Goal: Task Accomplishment & Management: Use online tool/utility

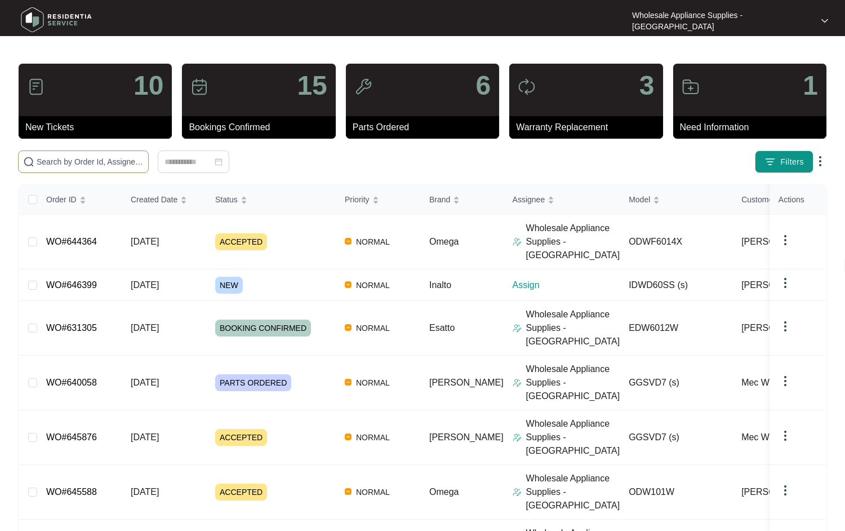
click at [86, 166] on input "text" at bounding box center [90, 162] width 107 height 12
paste input "639563"
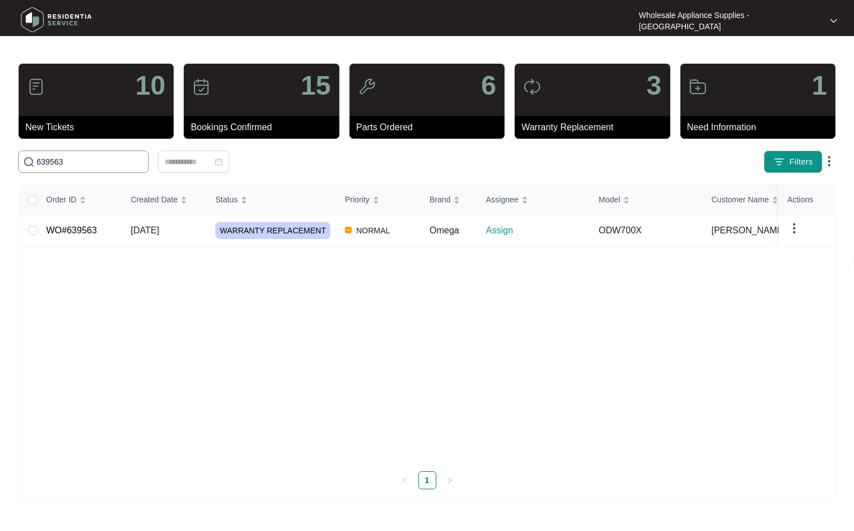
type input "639563"
click at [145, 229] on span "[DATE]" at bounding box center [145, 230] width 28 height 10
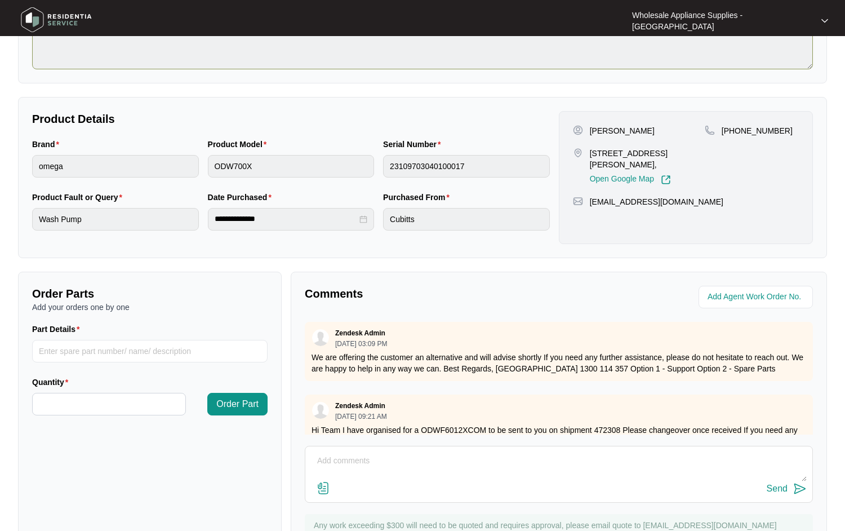
scroll to position [217, 0]
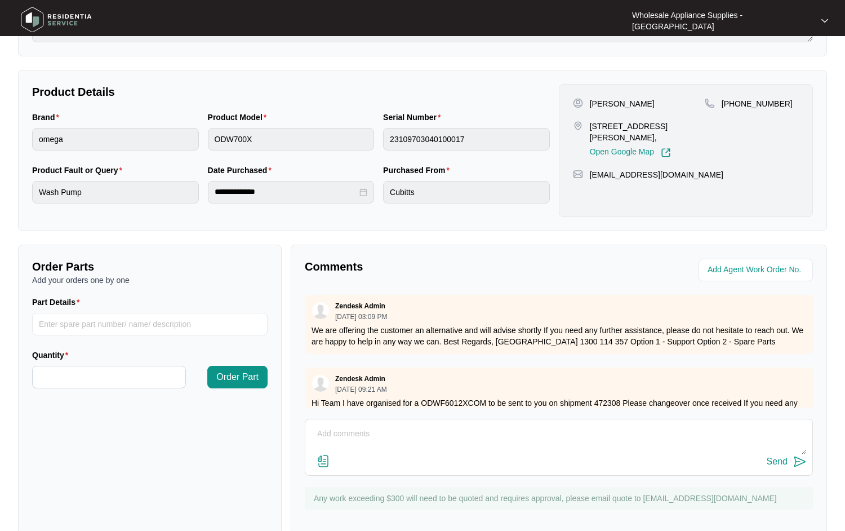
click at [359, 425] on textarea at bounding box center [559, 439] width 496 height 29
type textarea "Hi Team, This has been completed and submitted now. thanks."
click at [790, 454] on button "Send" at bounding box center [787, 461] width 40 height 15
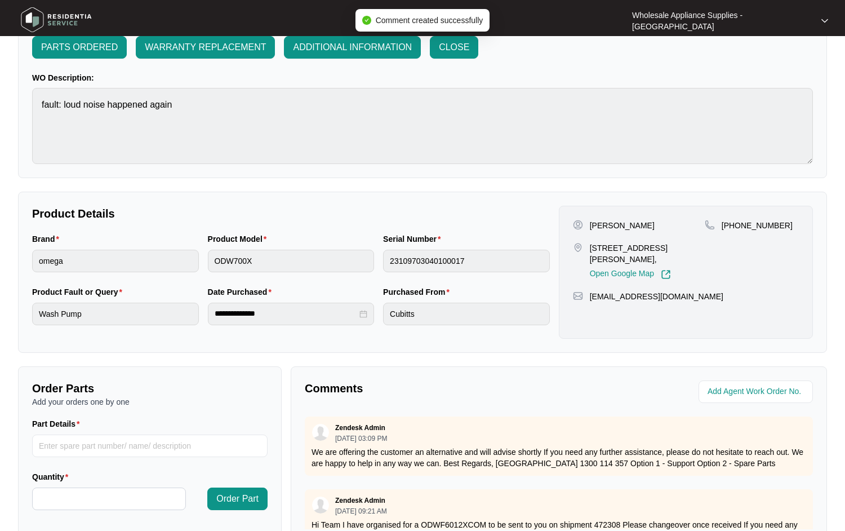
scroll to position [0, 0]
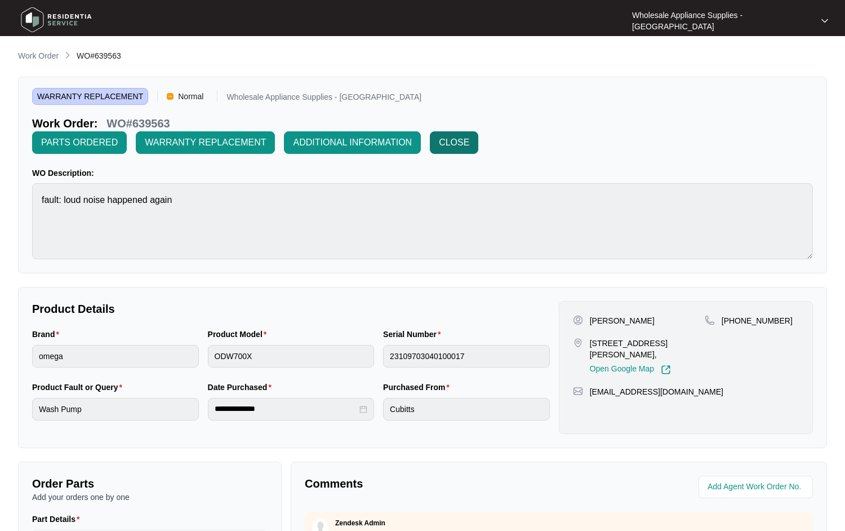
click at [469, 136] on span "CLOSE" at bounding box center [454, 143] width 30 height 14
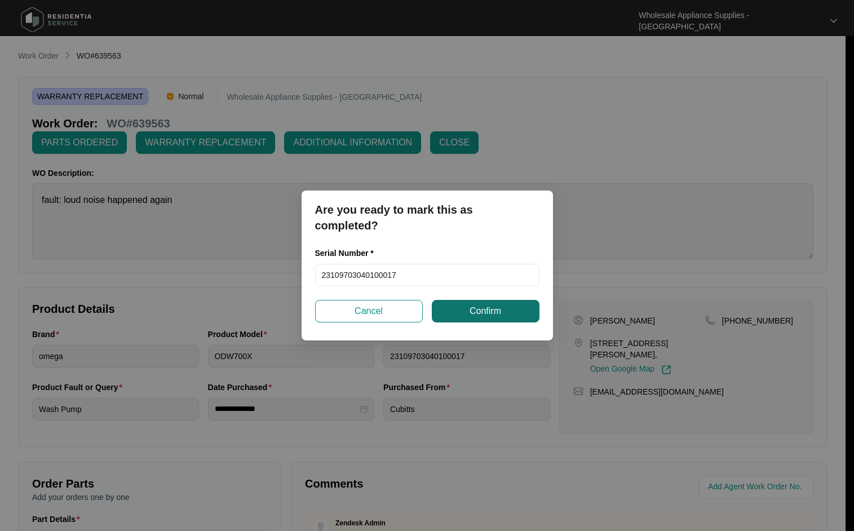
click at [471, 312] on span "Confirm" at bounding box center [485, 311] width 32 height 14
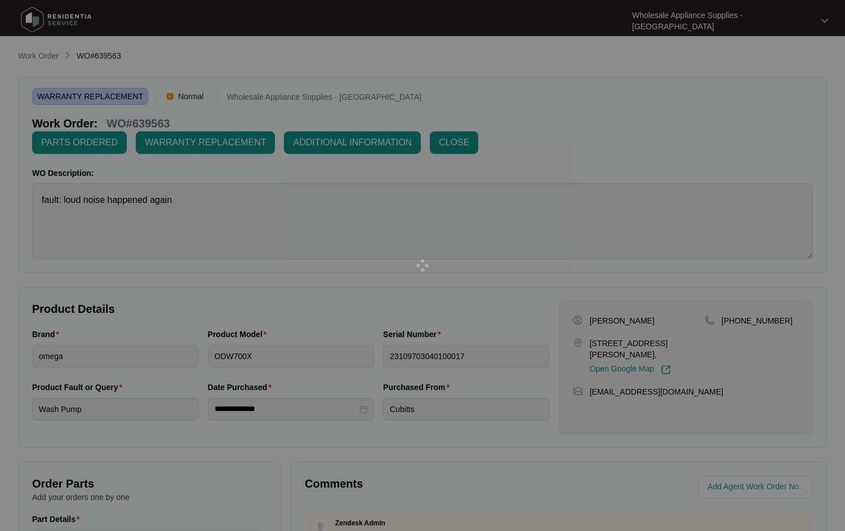
click at [154, 124] on div at bounding box center [422, 265] width 845 height 531
